Goal: Task Accomplishment & Management: Manage account settings

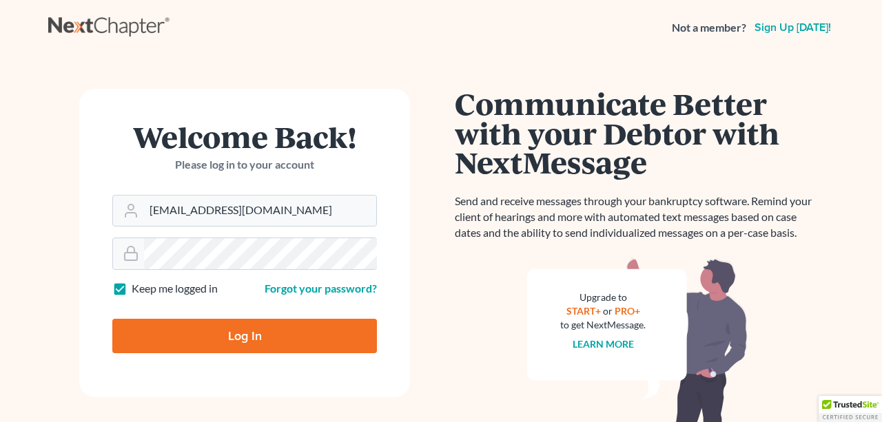
click at [245, 317] on div "Log In" at bounding box center [244, 330] width 265 height 45
click at [247, 334] on input "Log In" at bounding box center [244, 336] width 265 height 34
type input "Thinking..."
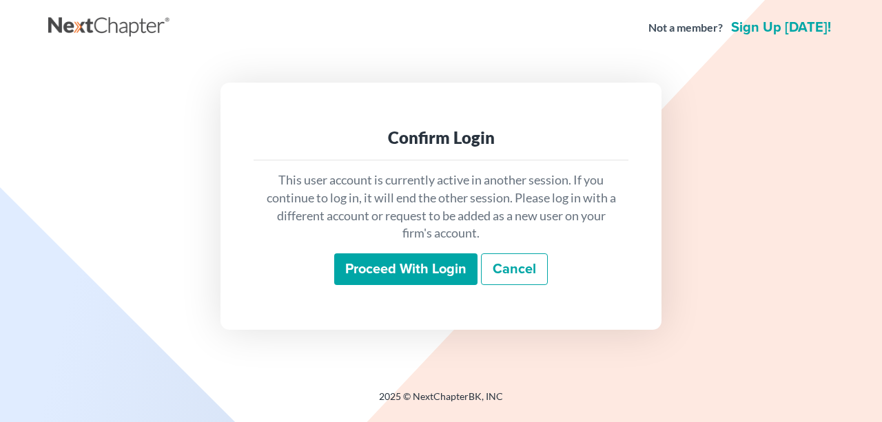
click at [449, 274] on input "Proceed with login" at bounding box center [405, 270] width 143 height 32
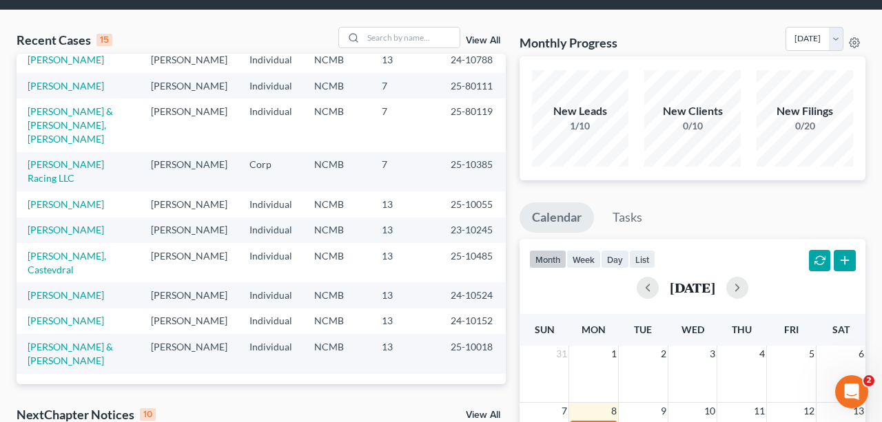
scroll to position [72, 0]
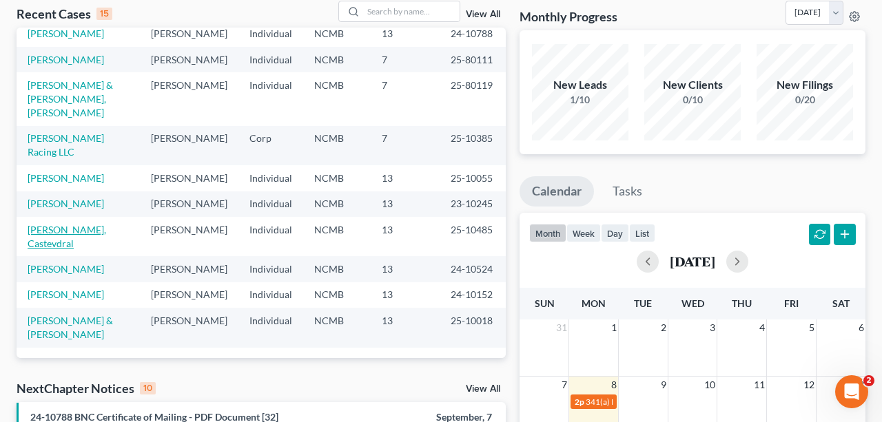
click at [89, 224] on link "Whitsett, Castevdral" at bounding box center [67, 236] width 79 height 25
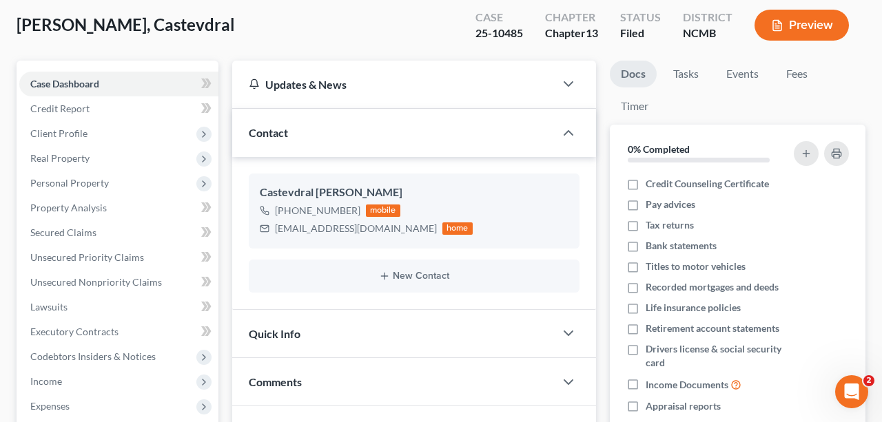
click at [249, 45] on div "Whitsett, Castevdral Upgraded Case 25-10485 Chapter Chapter 13 Status Filed Dis…" at bounding box center [441, 31] width 849 height 60
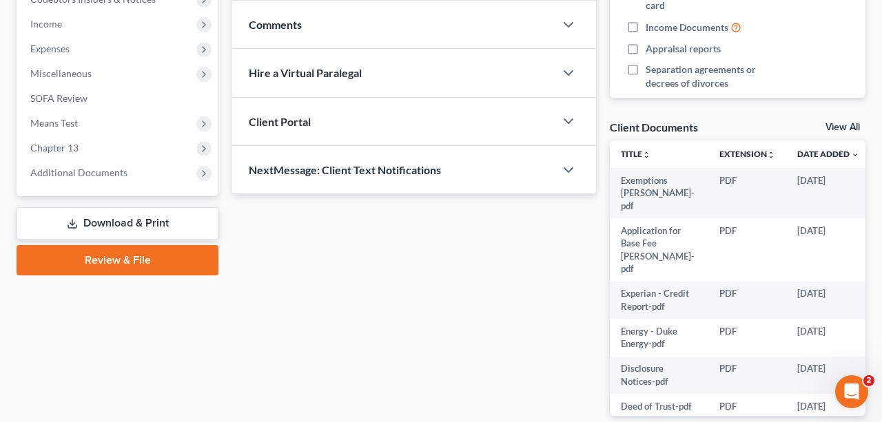
scroll to position [430, 0]
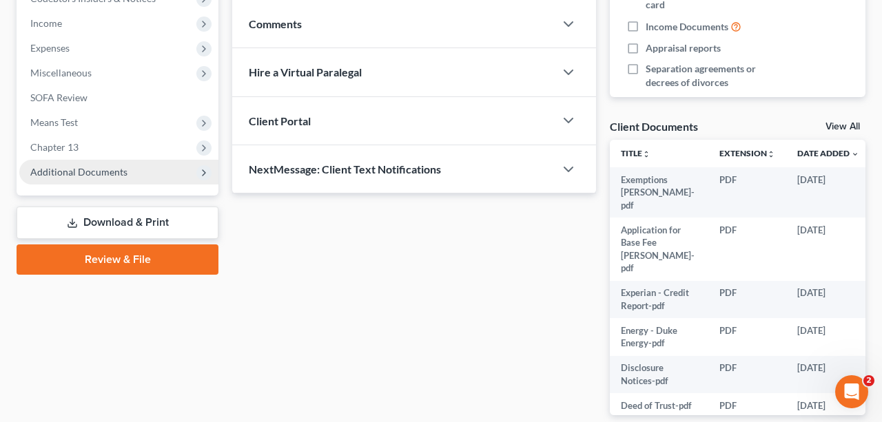
click at [62, 178] on span "Additional Documents" at bounding box center [78, 172] width 97 height 12
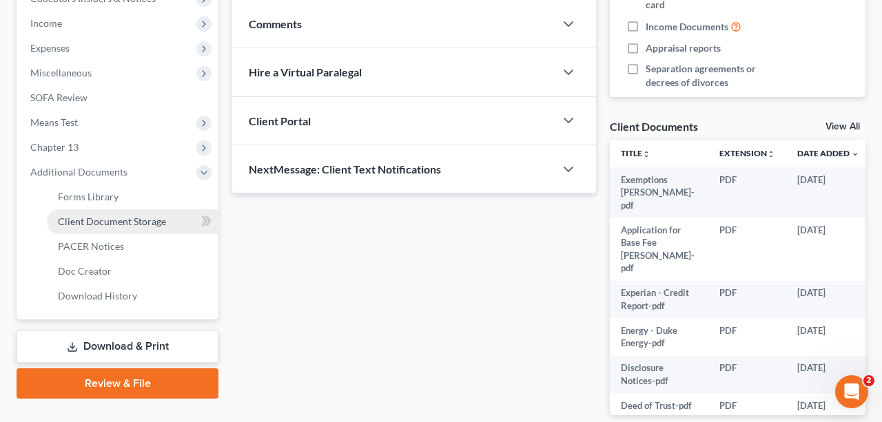
click at [114, 227] on span "Client Document Storage" at bounding box center [112, 222] width 108 height 12
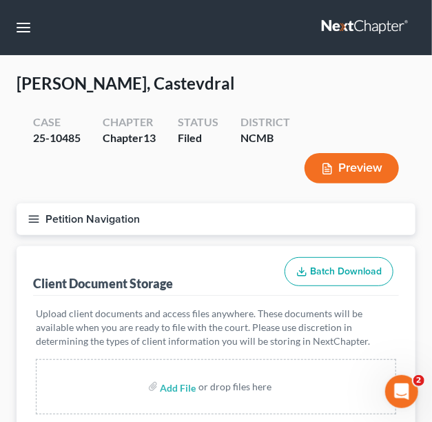
click at [39, 218] on icon "button" at bounding box center [34, 219] width 12 height 12
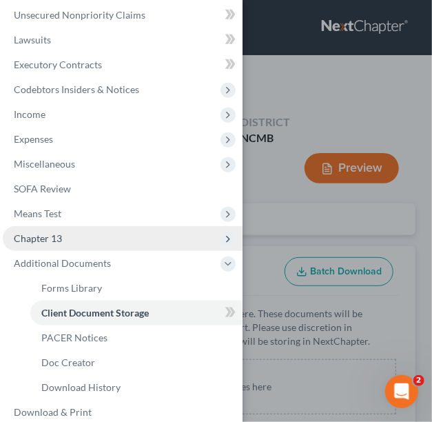
scroll to position [245, 0]
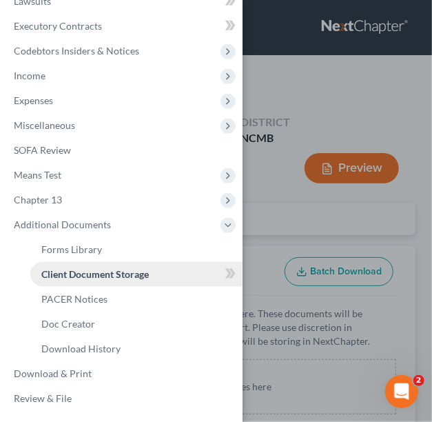
click at [76, 277] on span "Client Document Storage" at bounding box center [94, 274] width 107 height 12
click at [231, 273] on icon at bounding box center [228, 274] width 6 height 10
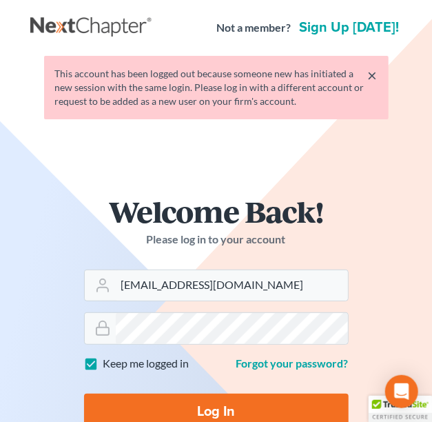
click at [210, 417] on input "Log In" at bounding box center [216, 411] width 265 height 36
type input "Thinking..."
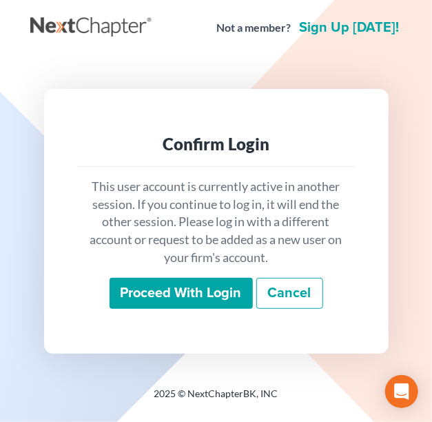
click at [156, 283] on input "Proceed with login" at bounding box center [181, 294] width 143 height 32
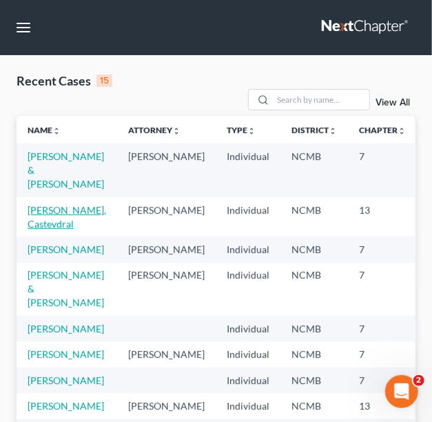
click at [48, 212] on link "[PERSON_NAME], Castevdral" at bounding box center [67, 216] width 79 height 25
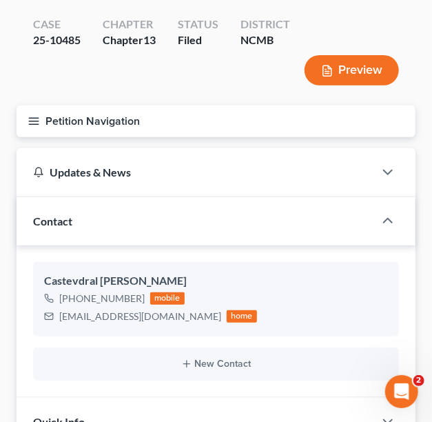
scroll to position [23, 0]
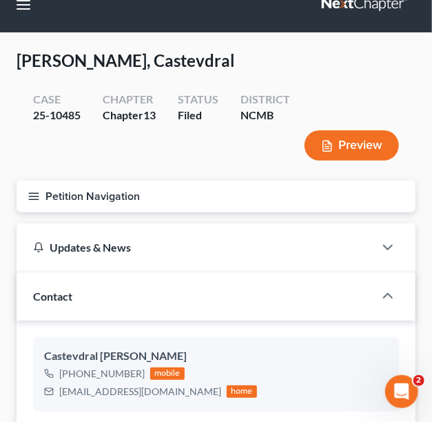
click at [45, 199] on button "Petition Navigation" at bounding box center [216, 197] width 399 height 32
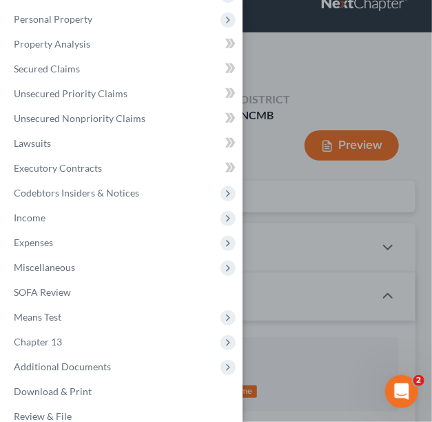
scroll to position [121, 0]
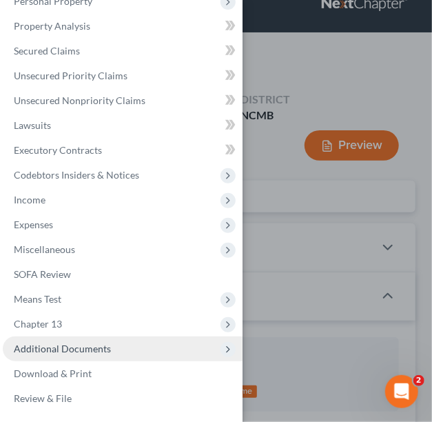
click at [48, 348] on span "Additional Documents" at bounding box center [62, 348] width 97 height 12
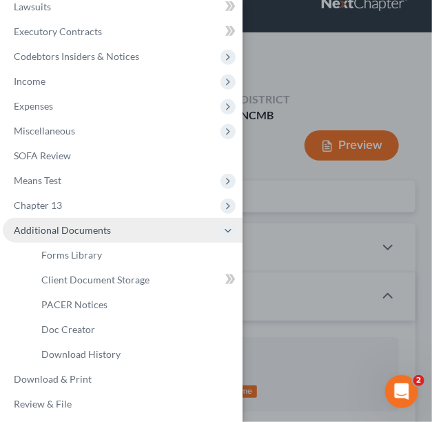
scroll to position [245, 0]
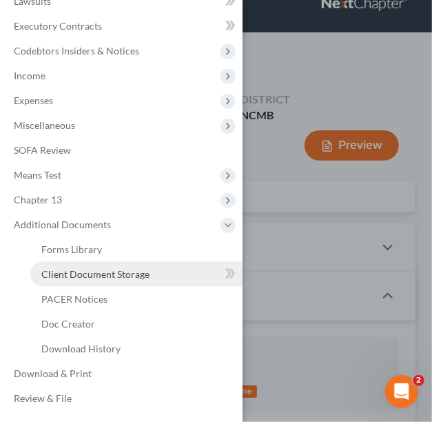
click at [92, 273] on span "Client Document Storage" at bounding box center [95, 274] width 108 height 12
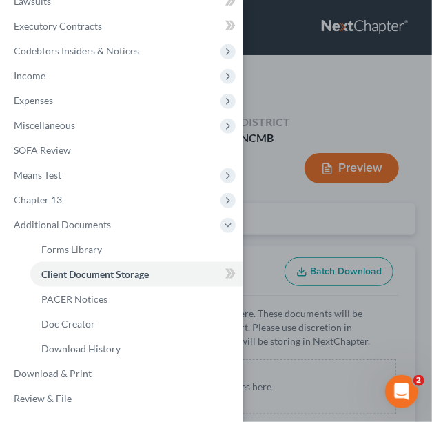
click at [271, 238] on div "Case Dashboard Payments Invoices Payments Payments Credit Report Client Profile" at bounding box center [216, 211] width 432 height 422
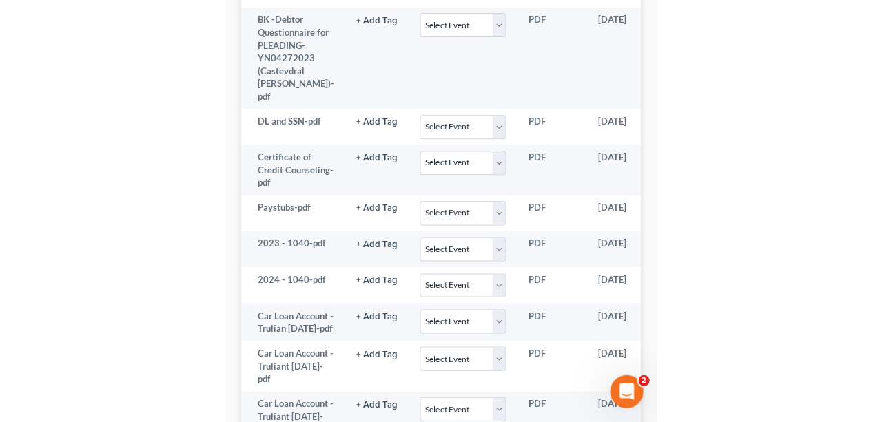
scroll to position [453, 0]
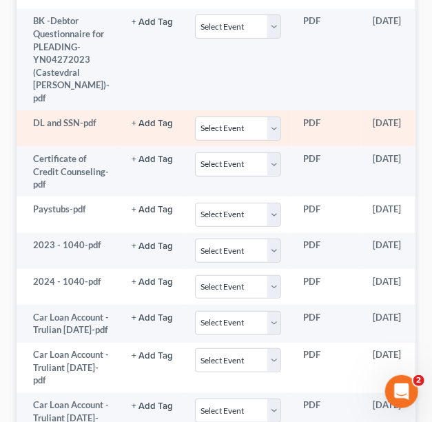
click at [39, 126] on td "DL and SSN-pdf" at bounding box center [69, 128] width 104 height 36
click at [195, 116] on select "Select Event Certificate of Credit Counseling Employee Income Records Have the …" at bounding box center [238, 128] width 86 height 24
click at [253, 126] on select "Select Event Certificate of Credit Counseling Employee Income Records Have the …" at bounding box center [238, 128] width 86 height 24
click at [293, 123] on td "PDF" at bounding box center [327, 128] width 70 height 36
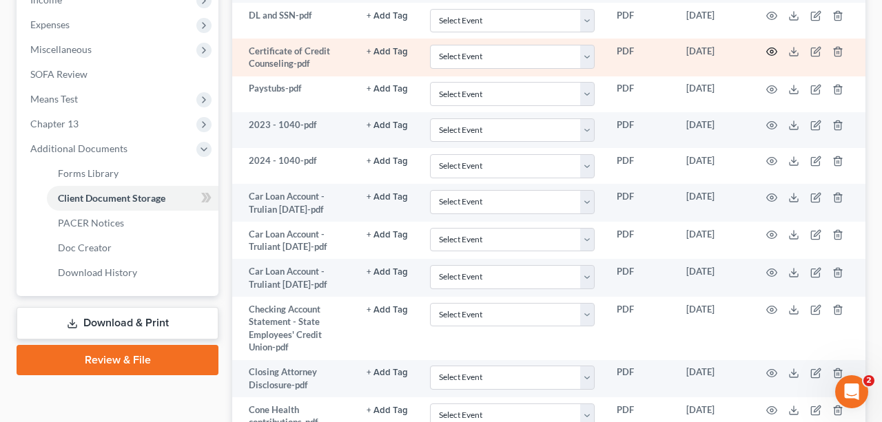
click at [431, 57] on icon "button" at bounding box center [771, 51] width 11 height 11
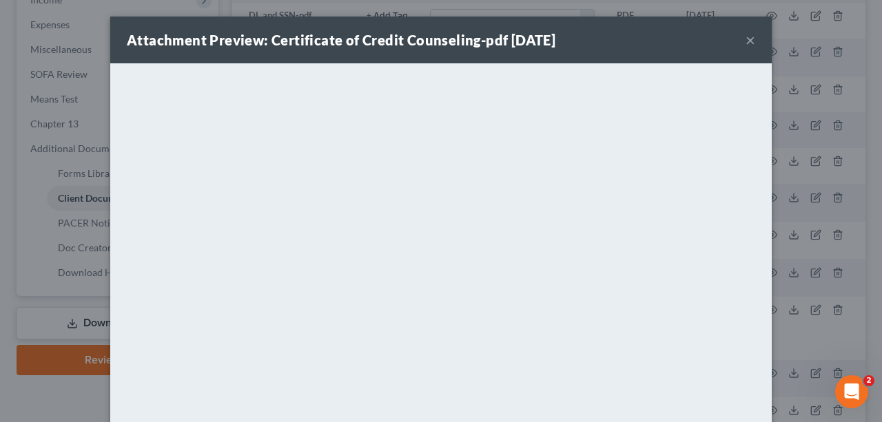
click at [431, 44] on button "×" at bounding box center [751, 40] width 10 height 17
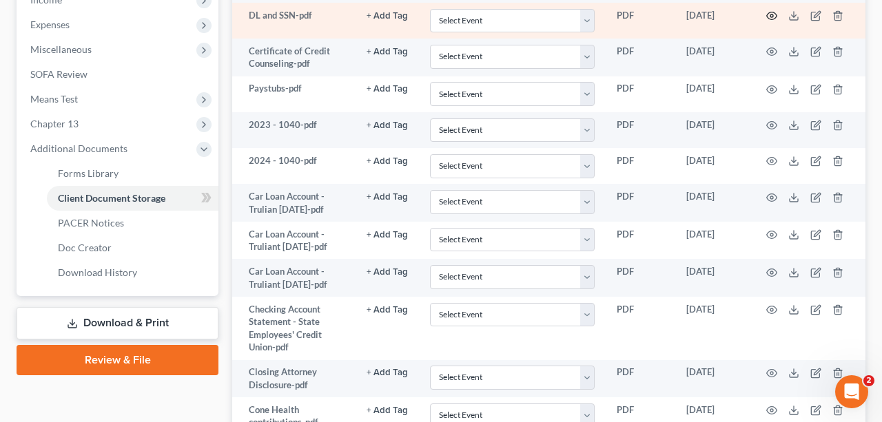
click at [431, 21] on icon "button" at bounding box center [771, 15] width 11 height 11
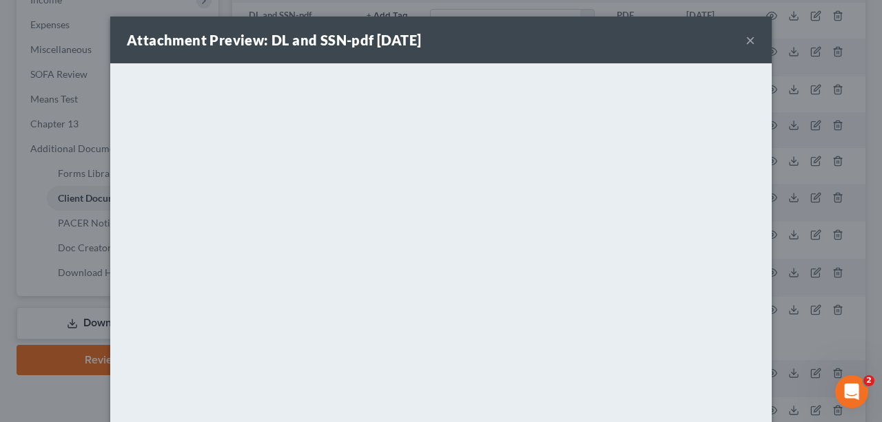
click at [431, 43] on div "Attachment Preview: DL and SSN-pdf [DATE] ×" at bounding box center [440, 40] width 661 height 47
